Goal: Task Accomplishment & Management: Use online tool/utility

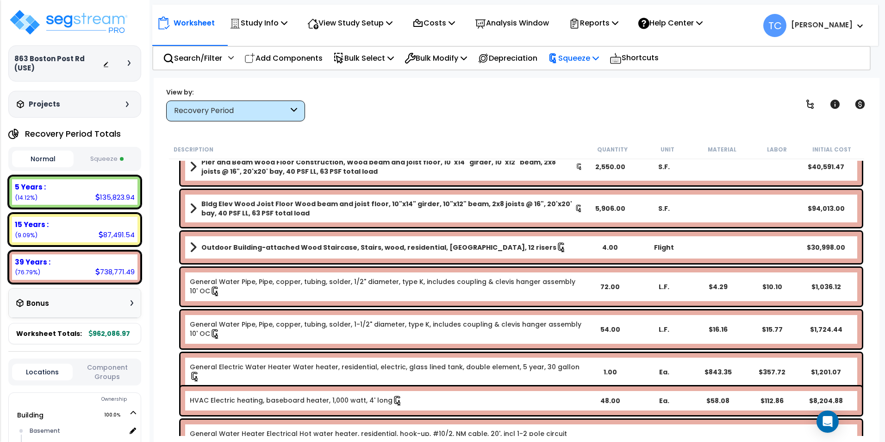
click at [587, 56] on p "Squeeze" at bounding box center [573, 58] width 51 height 12
click at [600, 98] on link "Reset Squeeze" at bounding box center [589, 98] width 92 height 19
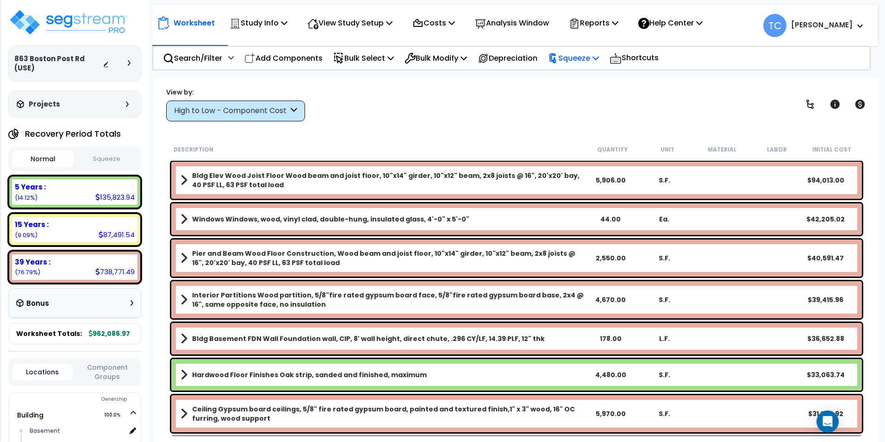
click at [592, 58] on p "Squeeze" at bounding box center [573, 58] width 51 height 12
click at [593, 81] on link "Squeeze" at bounding box center [589, 78] width 92 height 19
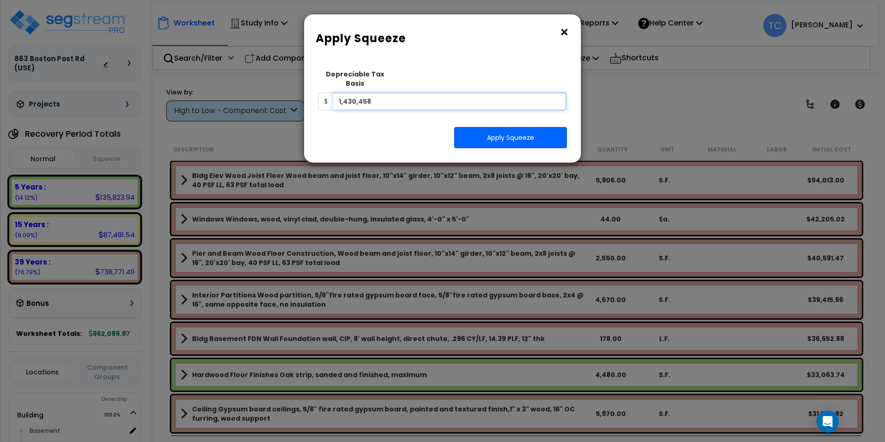
drag, startPoint x: 439, startPoint y: 91, endPoint x: 304, endPoint y: 85, distance: 135.3
click at [304, 85] on div "× Apply Squeeze Squeeze Type Select 1. Squeeze Entire Worksheet 2. Squeeze by T…" at bounding box center [443, 88] width 278 height 149
type input "1,074,718"
drag, startPoint x: 485, startPoint y: 130, endPoint x: 459, endPoint y: 129, distance: 25.9
click at [485, 129] on button "Apply Squeeze" at bounding box center [510, 137] width 113 height 21
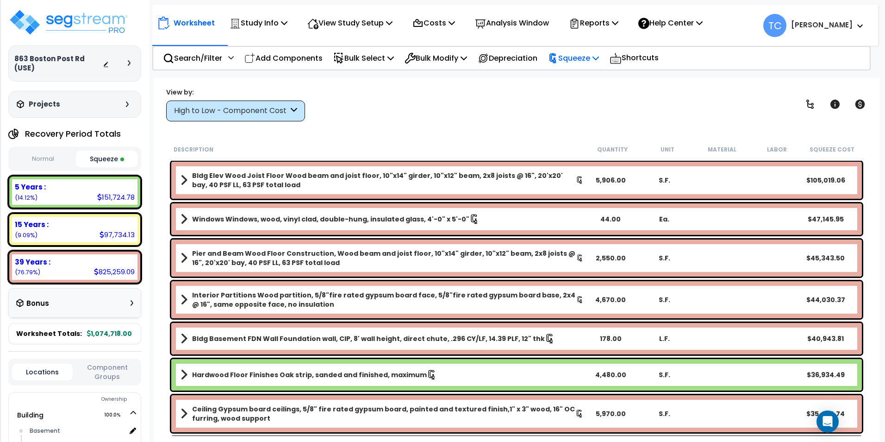
click at [593, 54] on p "Squeeze" at bounding box center [573, 58] width 51 height 12
click at [597, 26] on p "Reports" at bounding box center [594, 23] width 50 height 12
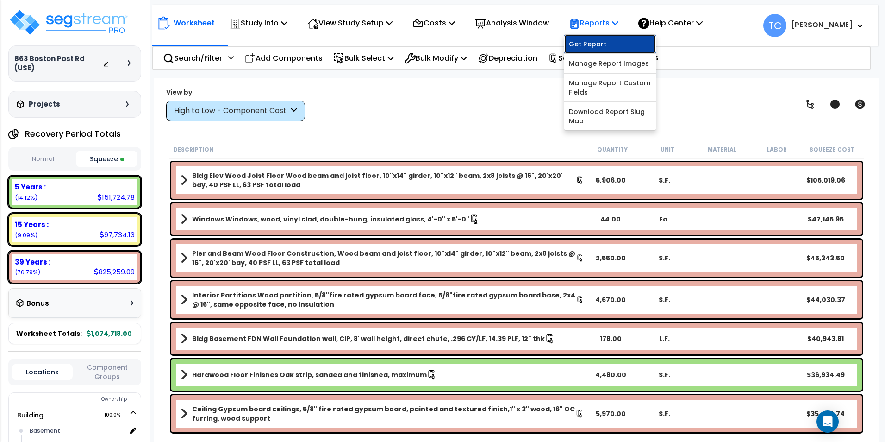
click at [598, 47] on link "Get Report" at bounding box center [610, 44] width 92 height 19
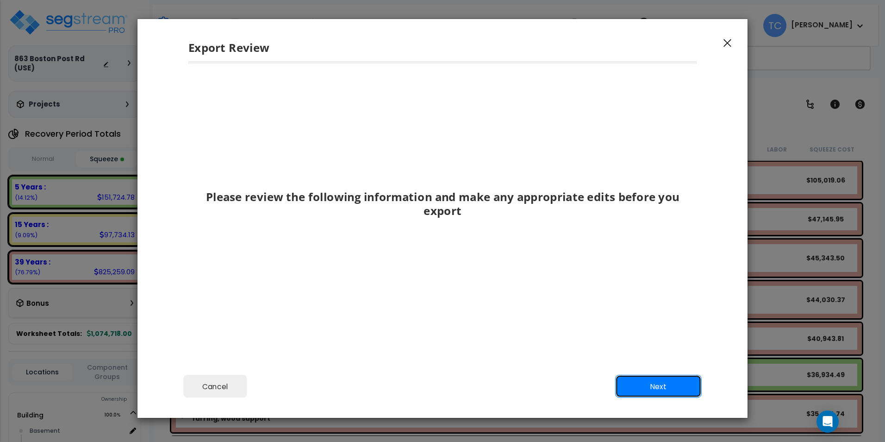
click at [673, 387] on button "Next" at bounding box center [658, 385] width 87 height 23
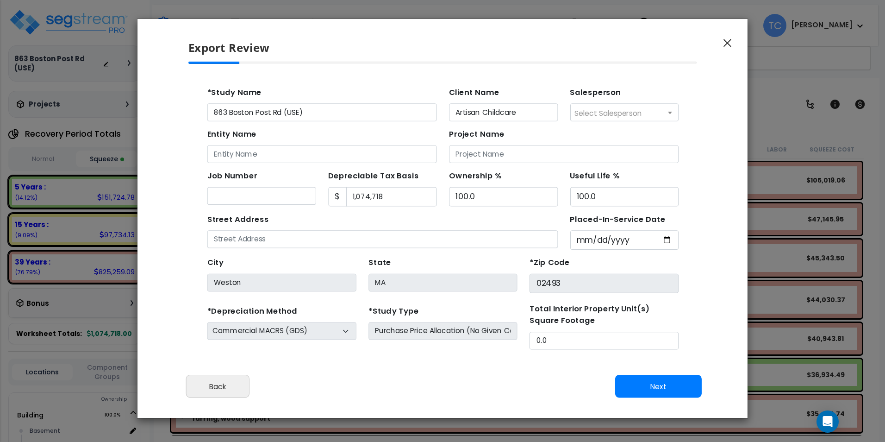
click at [646, 398] on div "Cancel Back Next Export Edit Images" at bounding box center [442, 393] width 610 height 50
click at [672, 387] on button "Next" at bounding box center [658, 385] width 87 height 23
type input "42098"
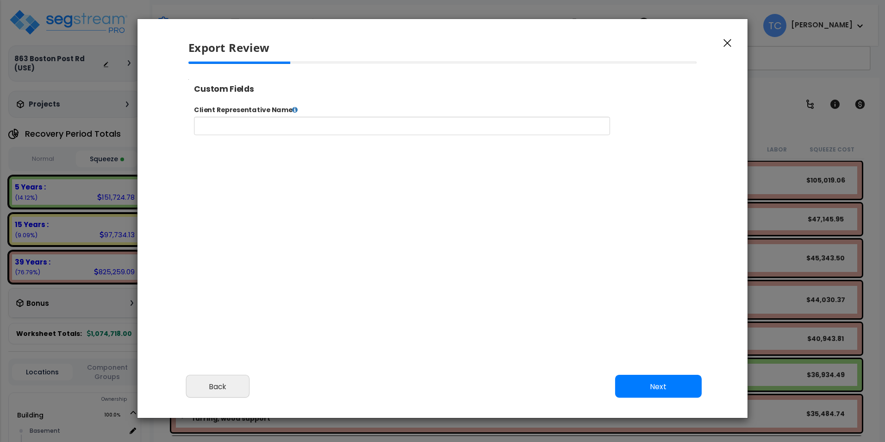
select select "2024"
click at [672, 387] on button "Next" at bounding box center [658, 385] width 87 height 23
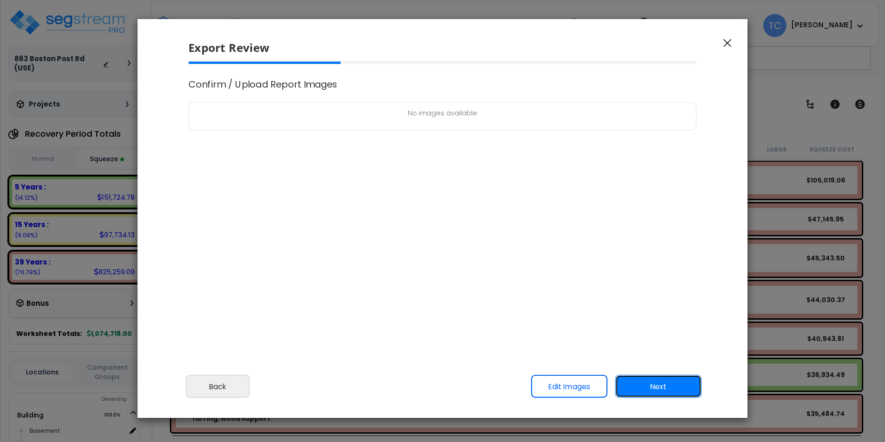
click at [658, 387] on button "Next" at bounding box center [658, 385] width 87 height 23
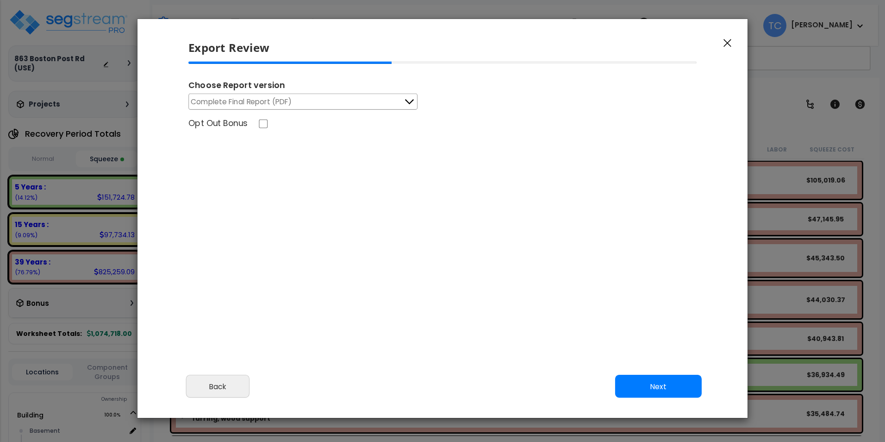
click at [341, 105] on button "Complete Final Report (PDF)" at bounding box center [302, 102] width 229 height 16
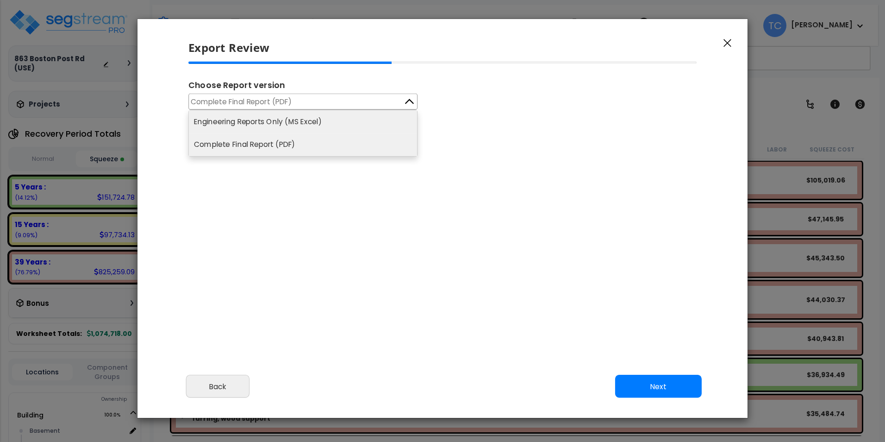
click at [256, 116] on li "Engineering Reports Only (MS Excel)" at bounding box center [303, 121] width 228 height 23
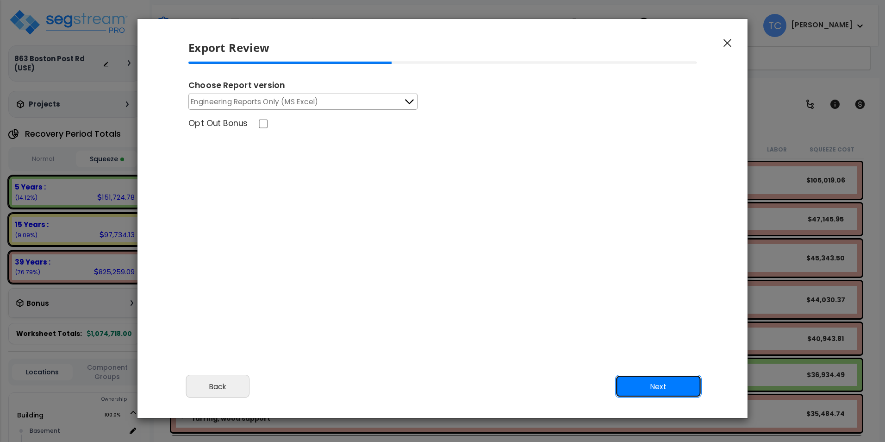
click at [673, 384] on button "Next" at bounding box center [658, 385] width 87 height 23
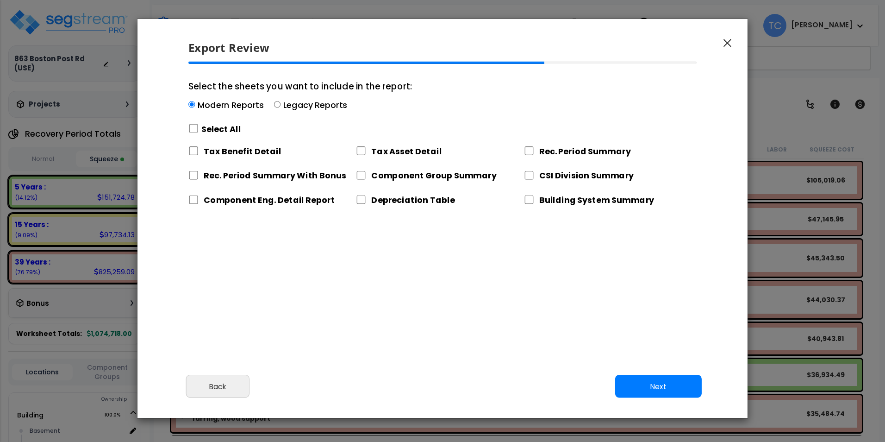
click at [270, 103] on div "Modern Reports Legacy Reports" at bounding box center [300, 106] width 224 height 14
click at [195, 103] on input "Select the sheets you want to include in the report: Modern Reports Legacy Repo…" at bounding box center [191, 104] width 6 height 6
click at [281, 106] on div "Modern Reports Legacy Reports" at bounding box center [300, 106] width 224 height 14
click at [195, 106] on input "Select the sheets you want to include in the report: Modern Reports Legacy Repo…" at bounding box center [191, 104] width 6 height 6
click at [274, 104] on input "Select the sheets you want to include in the report: Modern Reports Legacy Repo…" at bounding box center [277, 104] width 6 height 6
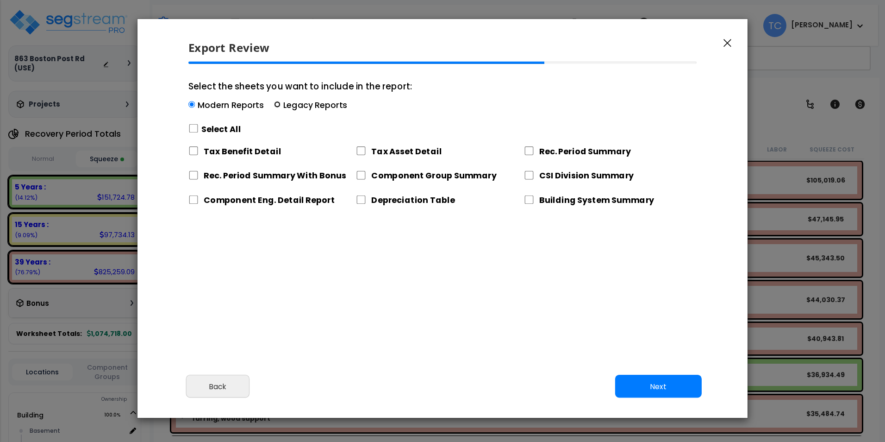
radio input "true"
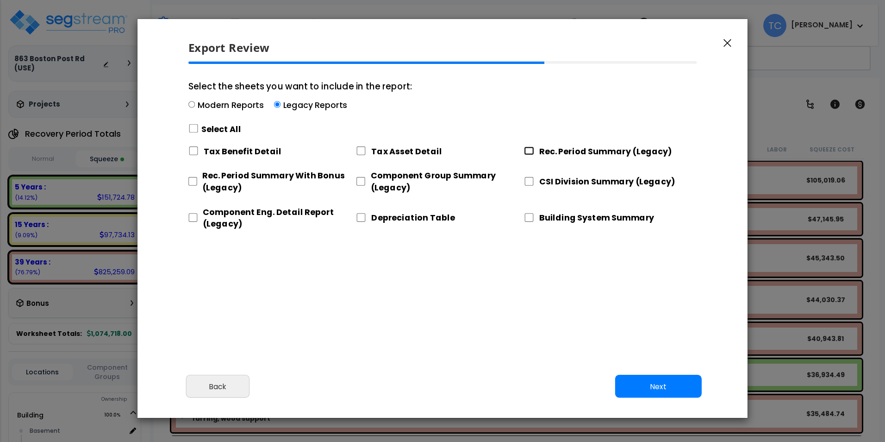
click at [531, 150] on input "Rec. Period Summary (Legacy)" at bounding box center [529, 150] width 10 height 9
checkbox input "true"
click at [358, 180] on input "Component Group Summary (Legacy)" at bounding box center [360, 181] width 9 height 9
checkbox input "true"
click at [528, 180] on input "CSI Division Summary (Legacy)" at bounding box center [529, 181] width 10 height 9
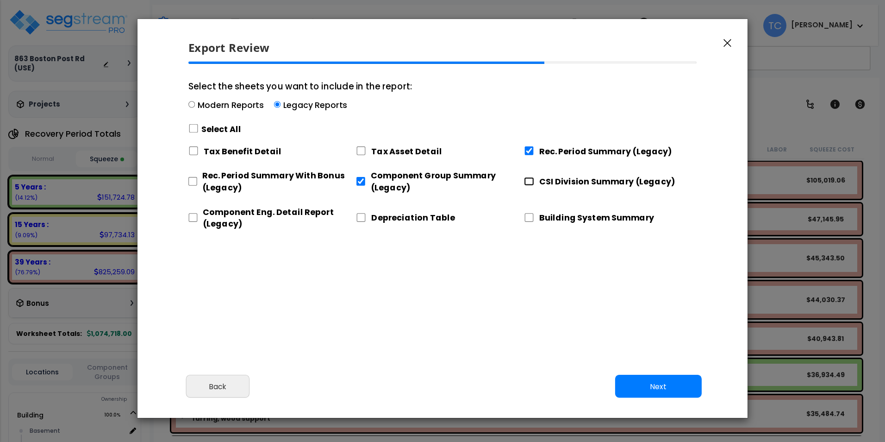
checkbox input "true"
click at [193, 219] on input "Component Eng. Detail Report (Legacy)" at bounding box center [192, 217] width 9 height 9
checkbox input "true"
click at [646, 389] on button "Next" at bounding box center [658, 385] width 87 height 23
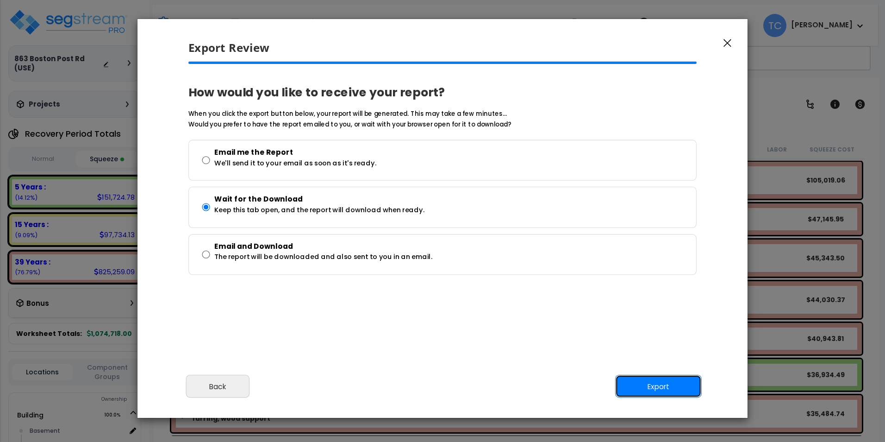
click at [638, 388] on button "Export" at bounding box center [658, 385] width 87 height 23
